Goal: Book appointment/travel/reservation

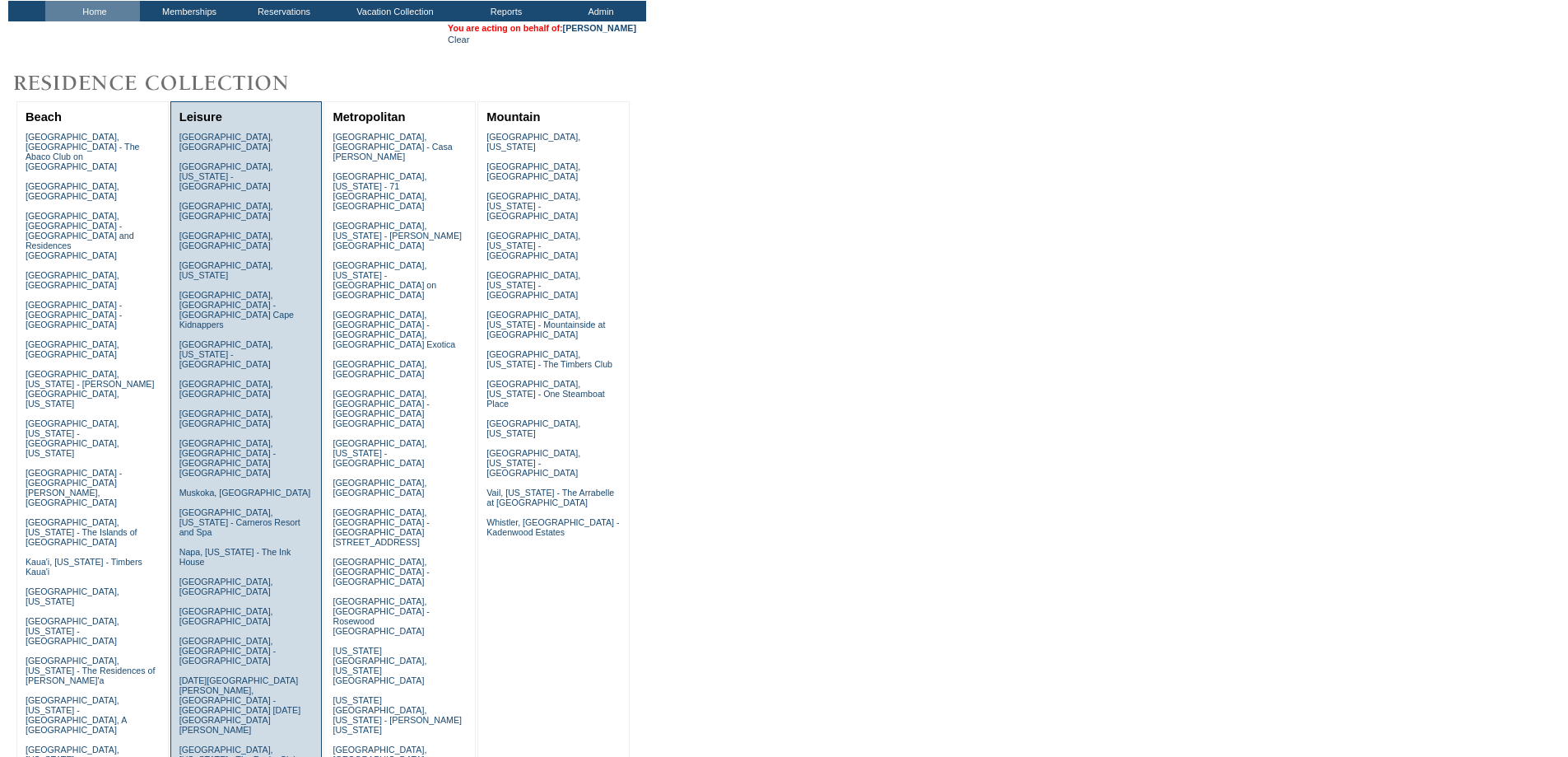
scroll to position [330, 0]
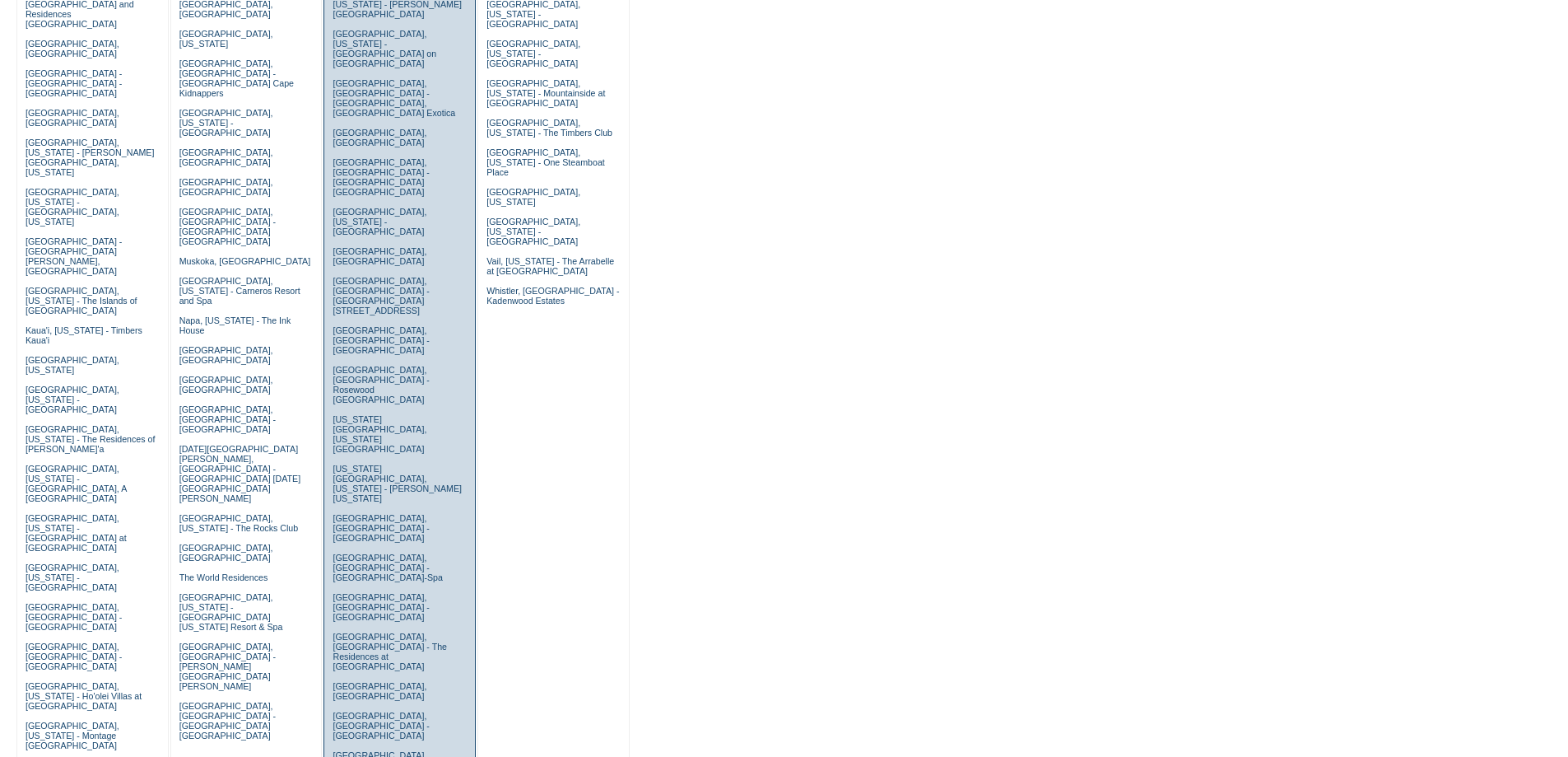
click at [352, 750] on link "San Francisco, California - The Fairmont Ghirardelli" at bounding box center [387, 764] width 109 height 30
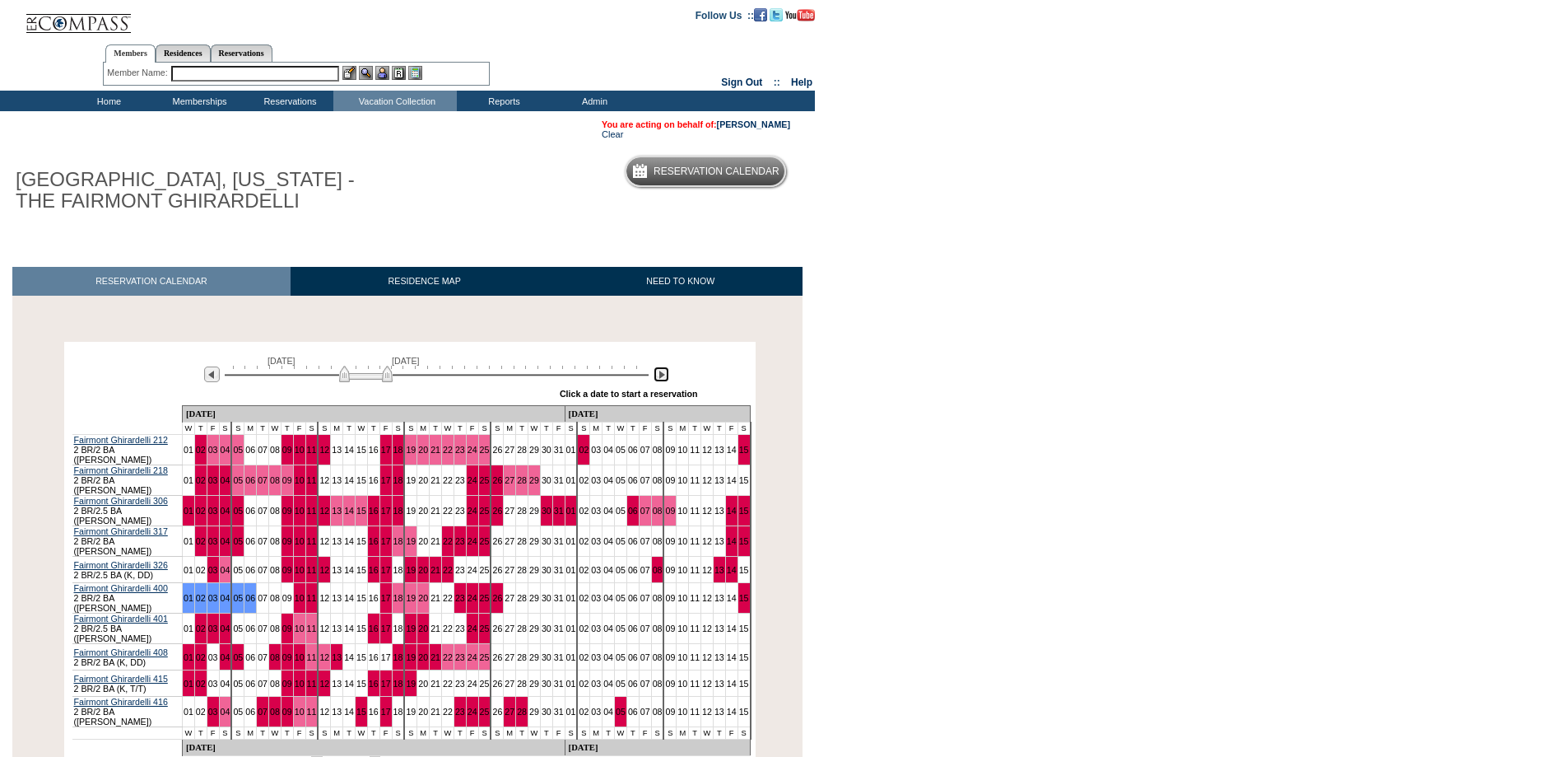
click at [658, 378] on img at bounding box center [661, 374] width 16 height 16
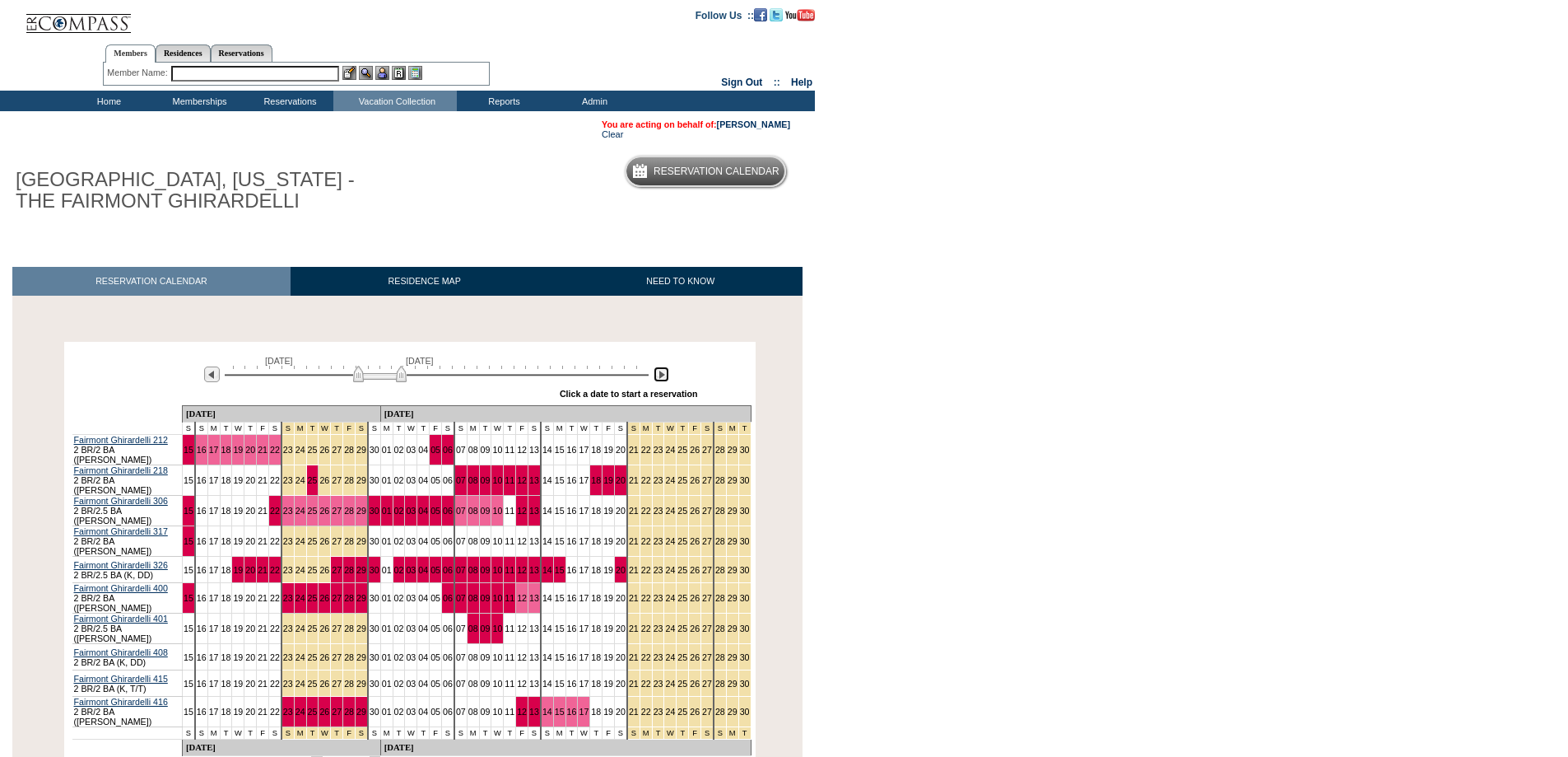
click at [658, 378] on img at bounding box center [661, 374] width 16 height 16
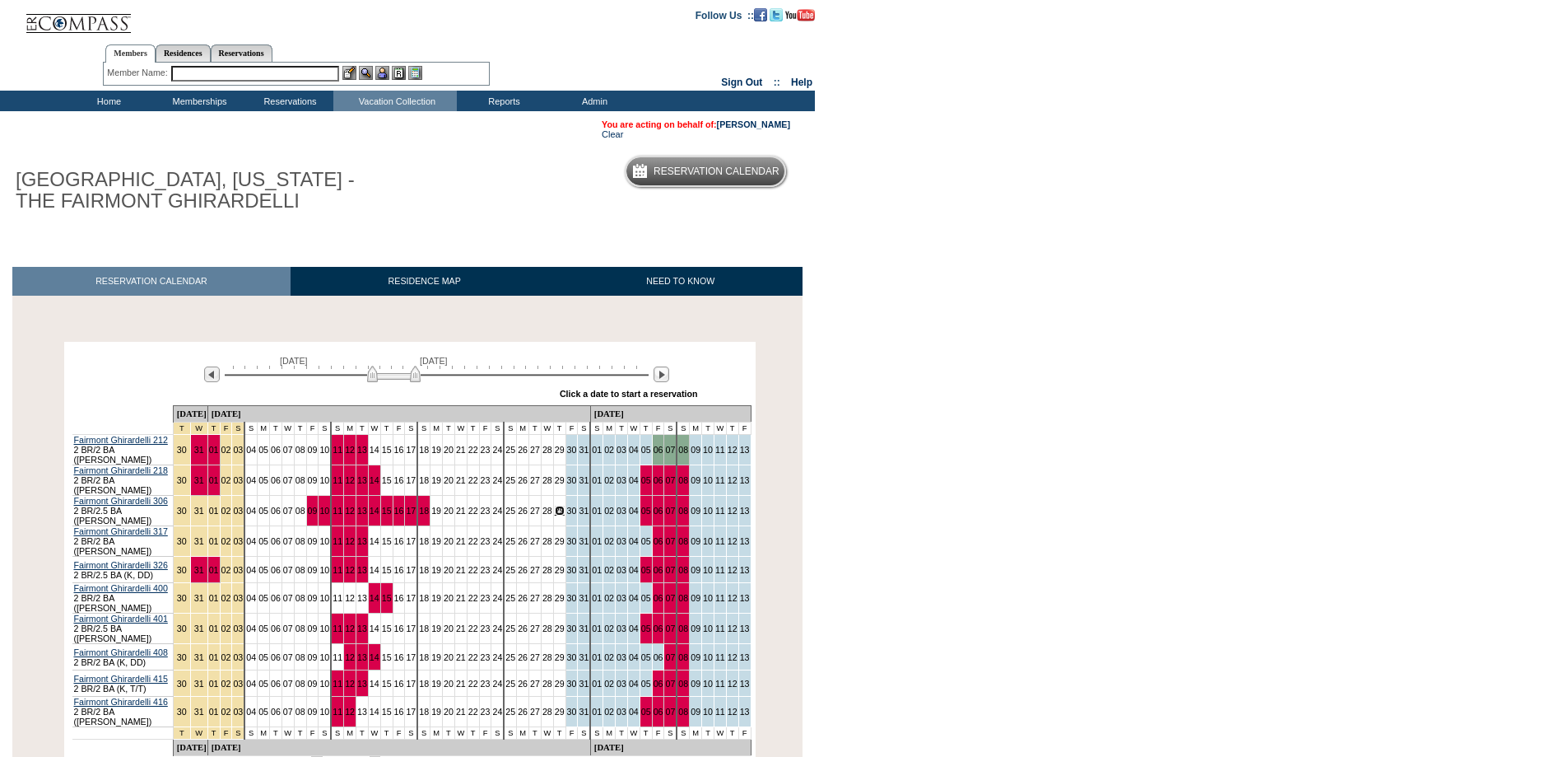
click at [555, 506] on link "29" at bounding box center [559, 511] width 10 height 10
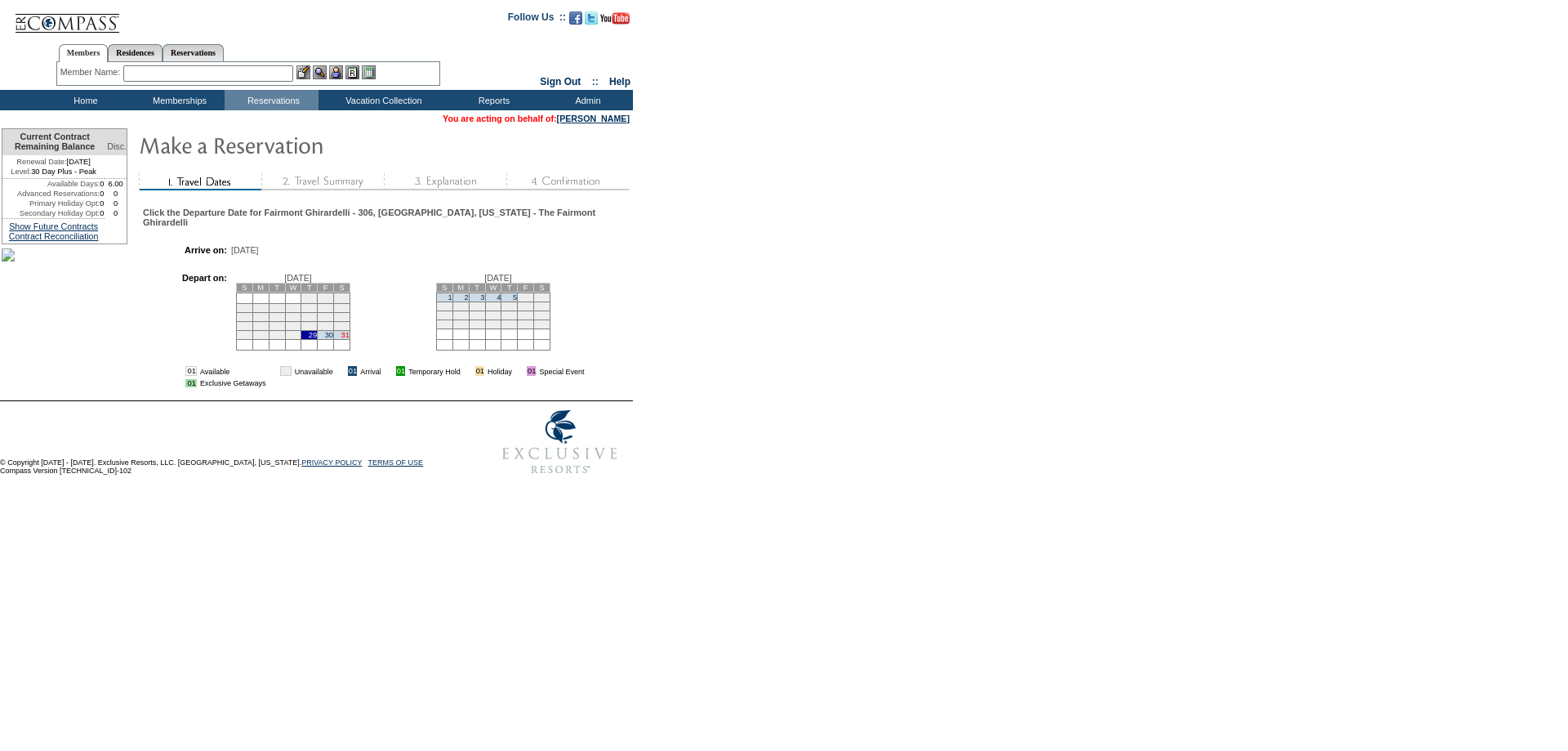
click at [350, 339] on link "31" at bounding box center [345, 334] width 8 height 8
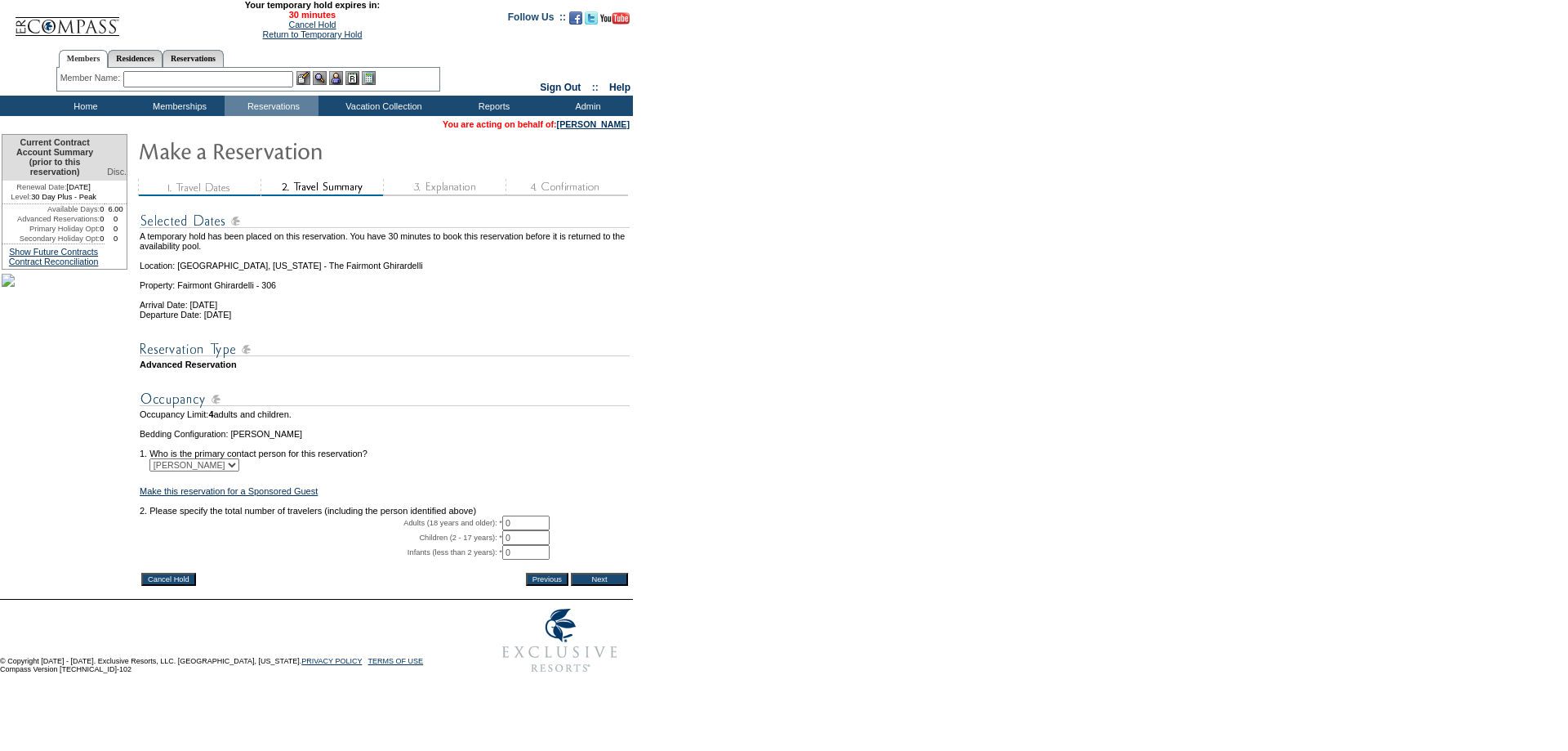
click at [164, 585] on input "Cancel Hold" at bounding box center [169, 579] width 55 height 13
